Goal: Transaction & Acquisition: Purchase product/service

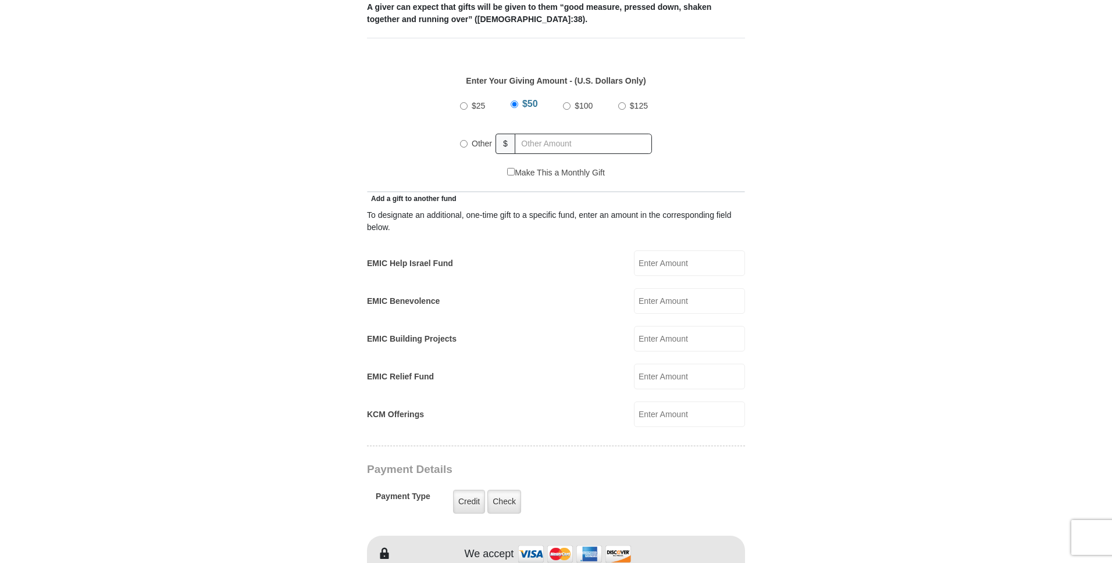
click at [463, 140] on input "Other" at bounding box center [464, 144] width 8 height 8
radio input "true"
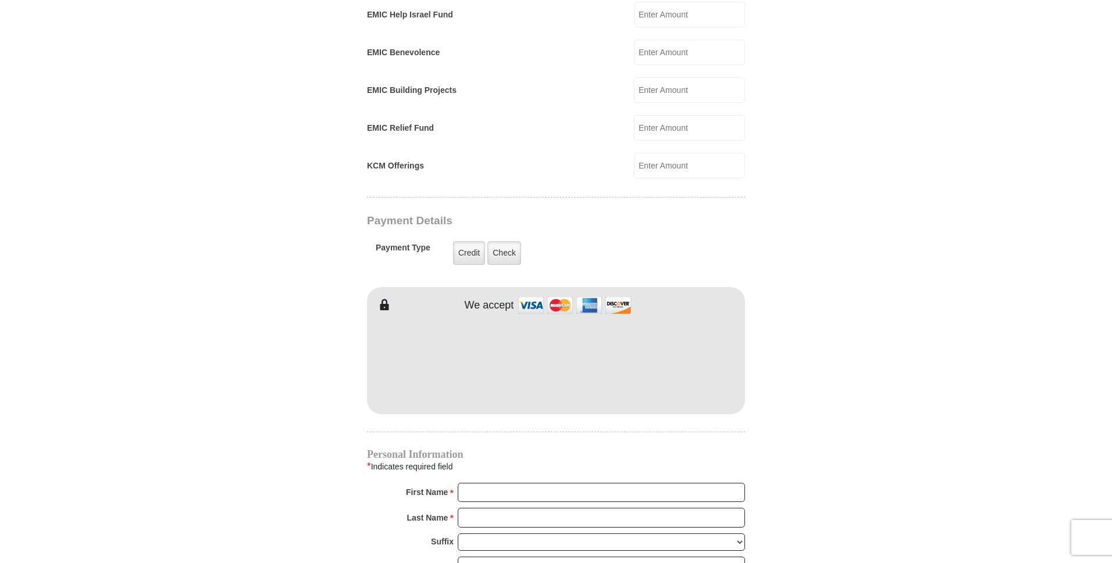
scroll to position [760, 0]
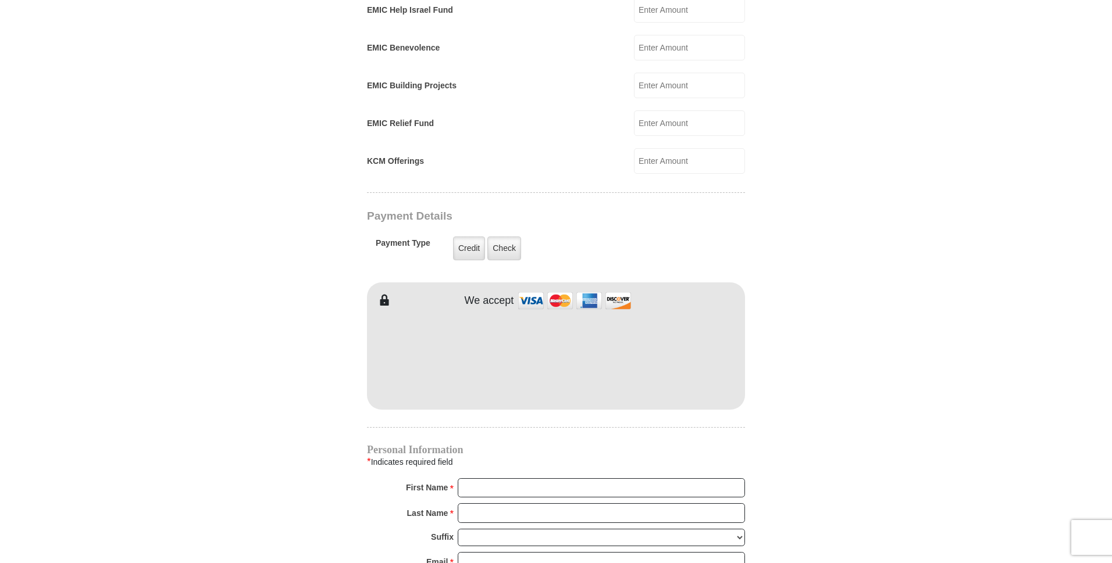
type input "100.00"
click at [484, 478] on input "First Name *" at bounding box center [601, 488] width 287 height 20
type input "Catherine"
type input "Kipfer"
type input "silvanus1947@yahoo.com"
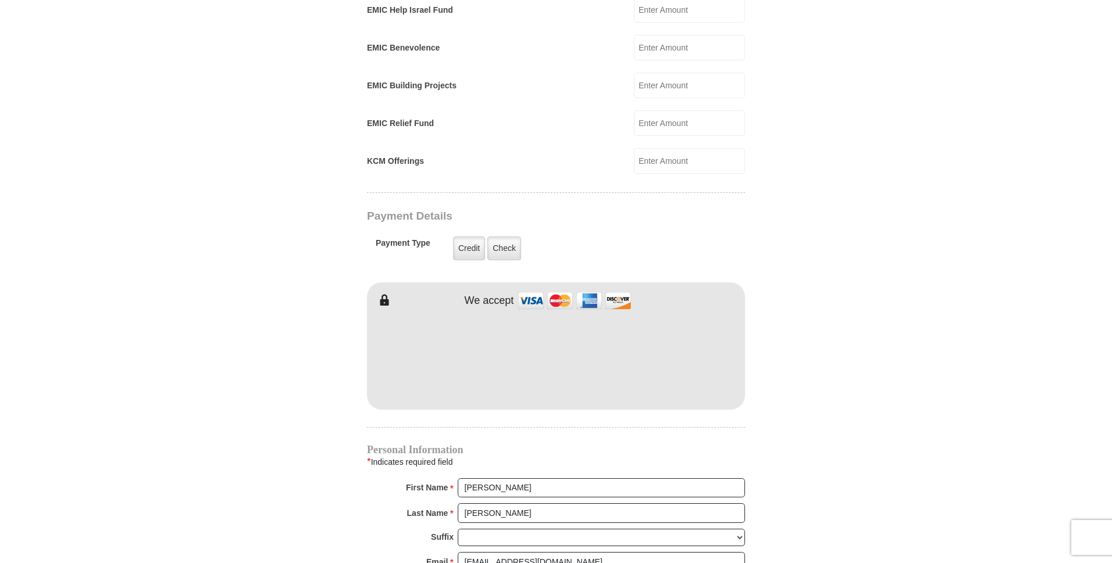
type input "9319 Orchard Court"
type input "Davison"
select select "MI"
type input "48423-8464"
type input "8102234316"
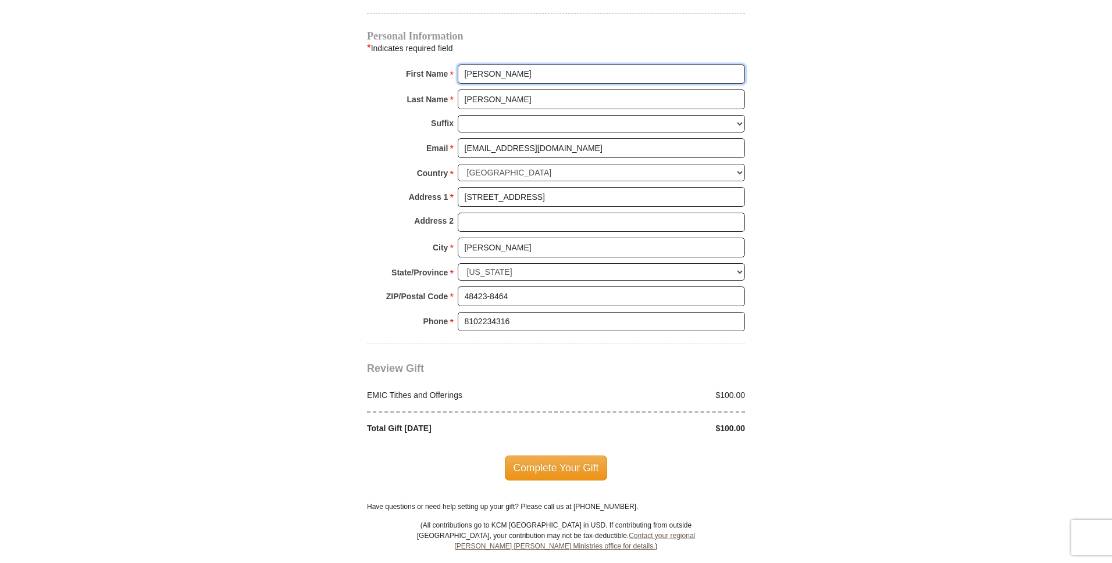
scroll to position [1183, 0]
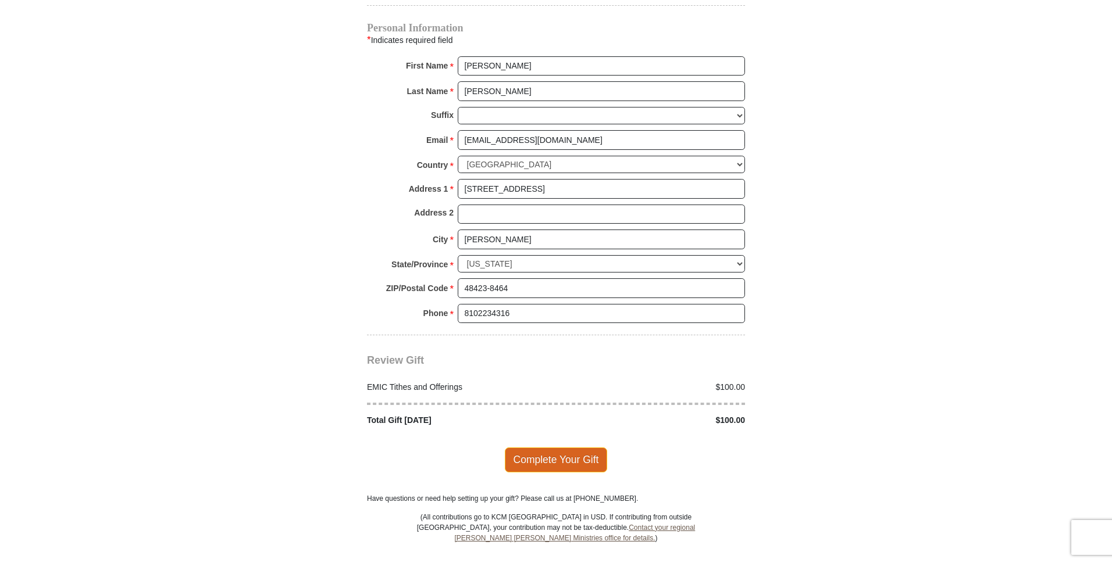
click at [553, 448] on span "Complete Your Gift" at bounding box center [556, 460] width 103 height 24
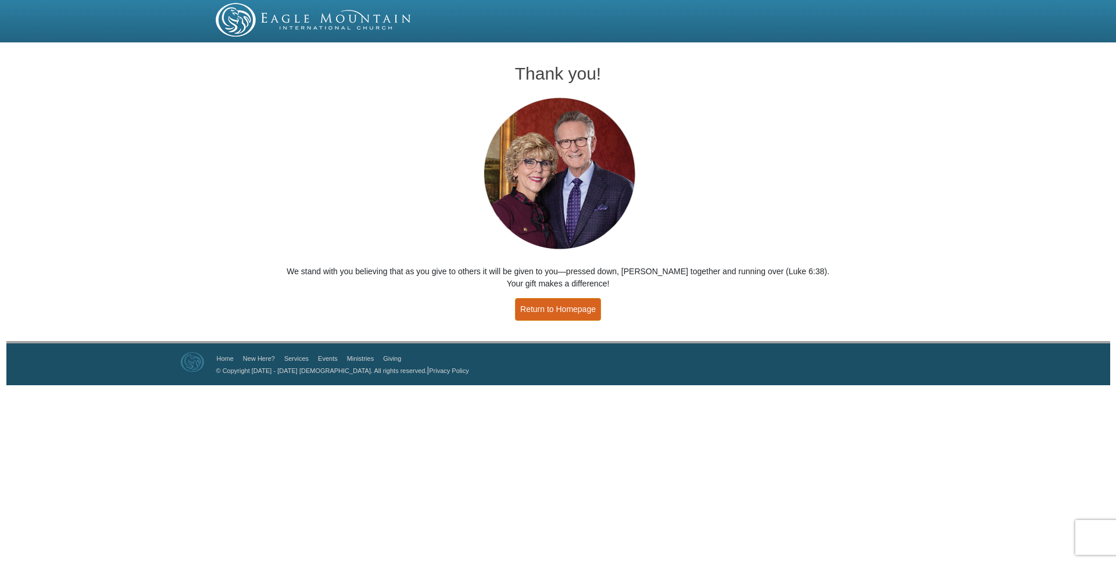
click at [554, 310] on link "Return to Homepage" at bounding box center [558, 309] width 86 height 23
